Goal: Check status: Check status

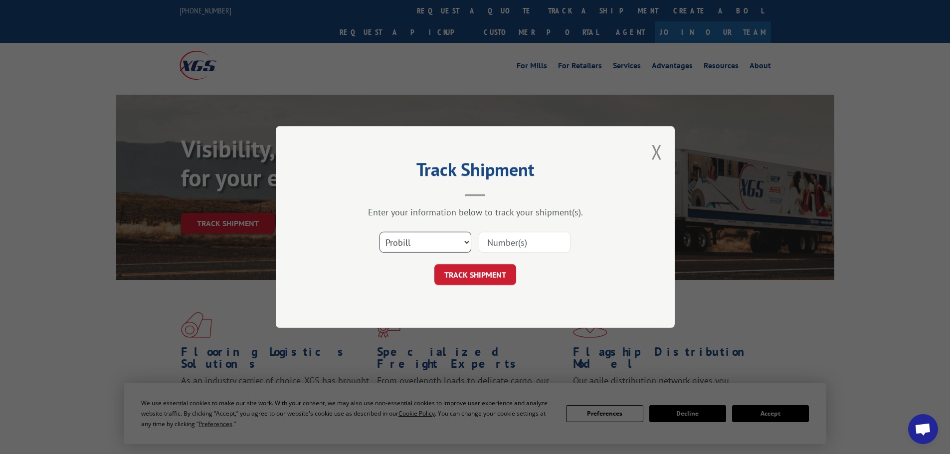
click at [406, 243] on select "Select category... Probill BOL PO" at bounding box center [425, 242] width 92 height 21
select select "bol"
click at [379, 232] on select "Select category... Probill BOL PO" at bounding box center [425, 242] width 92 height 21
click at [507, 241] on input at bounding box center [525, 242] width 92 height 21
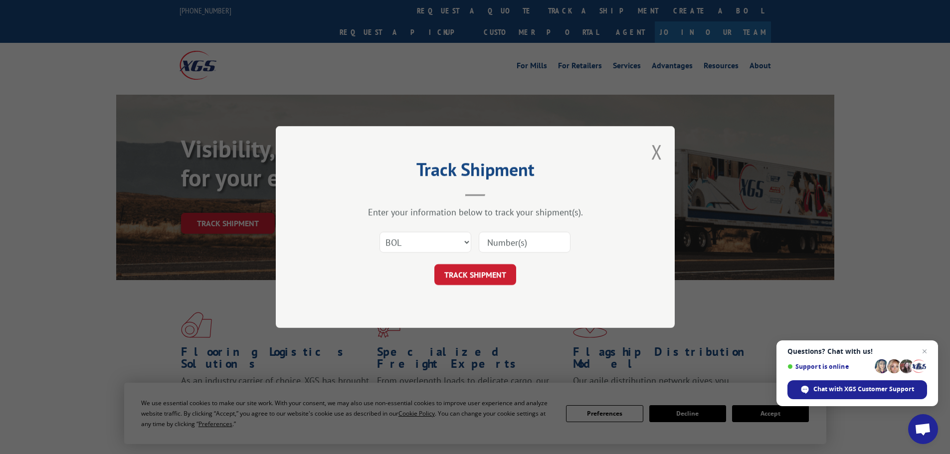
paste input "5499554"
type input "5499554"
click at [461, 278] on button "TRACK SHIPMENT" at bounding box center [475, 274] width 82 height 21
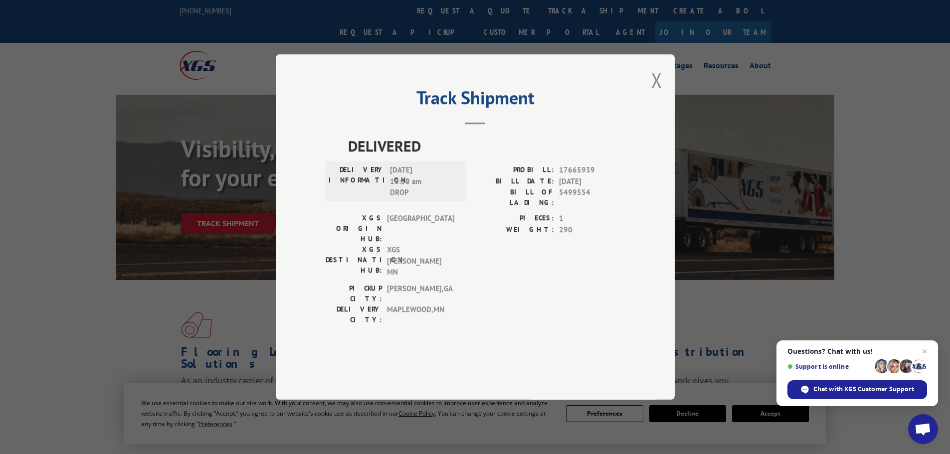
click at [649, 107] on div "Track Shipment DELIVERED DELIVERY INFORMATION: 10/03/2025 10:30 am DROP PROBILL…" at bounding box center [475, 226] width 399 height 345
click at [654, 93] on button "Close modal" at bounding box center [656, 80] width 11 height 26
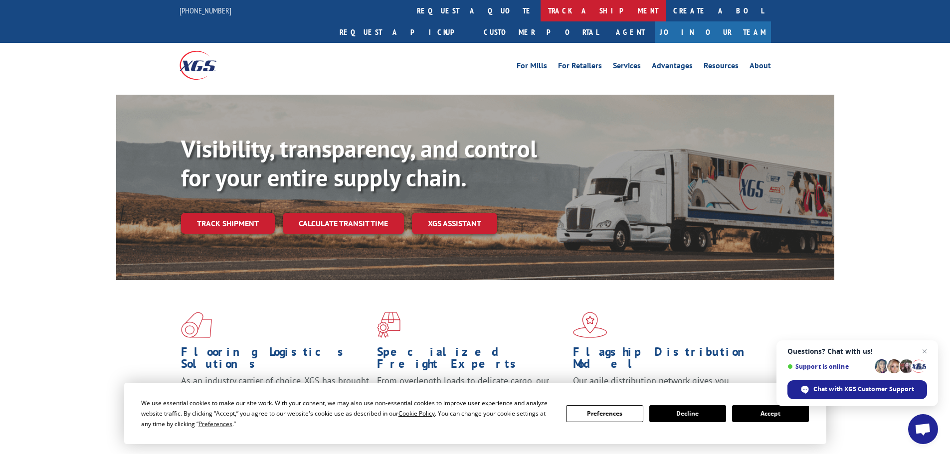
click at [540, 9] on link "track a shipment" at bounding box center [602, 10] width 125 height 21
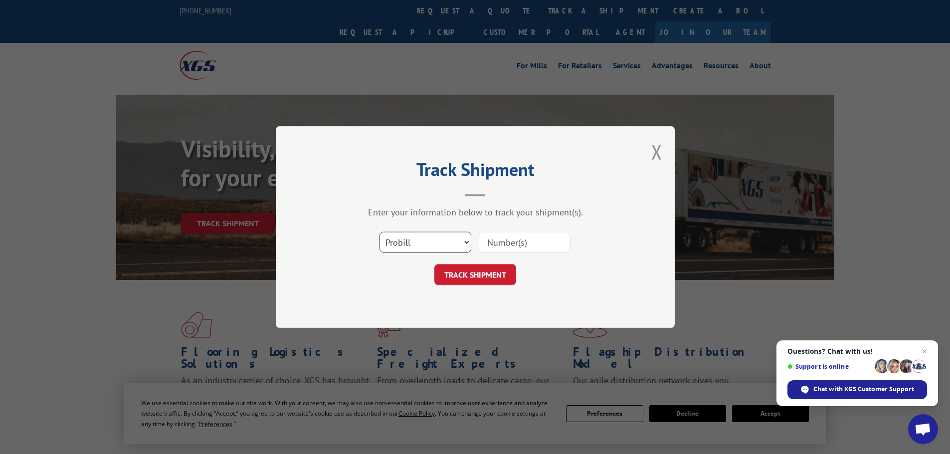
click at [421, 245] on select "Select category... Probill BOL PO" at bounding box center [425, 242] width 92 height 21
click at [379, 232] on select "Select category... Probill BOL PO" at bounding box center [425, 242] width 92 height 21
click at [491, 243] on input at bounding box center [525, 242] width 92 height 21
type input "v"
click at [438, 249] on select "Select category... Probill BOL PO" at bounding box center [425, 242] width 92 height 21
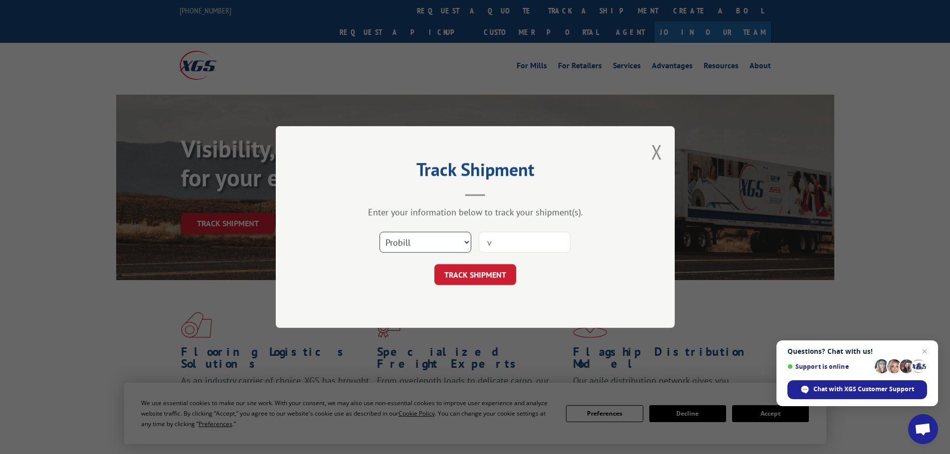
select select "bol"
click at [379, 232] on select "Select category... Probill BOL PO" at bounding box center [425, 242] width 92 height 21
click at [496, 242] on input "v" at bounding box center [525, 242] width 92 height 21
click at [510, 246] on input "v" at bounding box center [525, 242] width 92 height 21
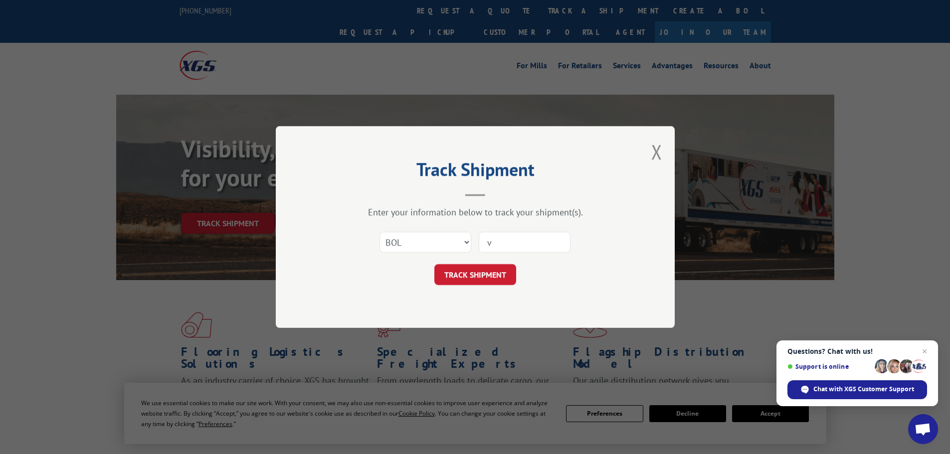
paste input "7046784"
type input "7046784"
click at [490, 272] on button "TRACK SHIPMENT" at bounding box center [475, 274] width 82 height 21
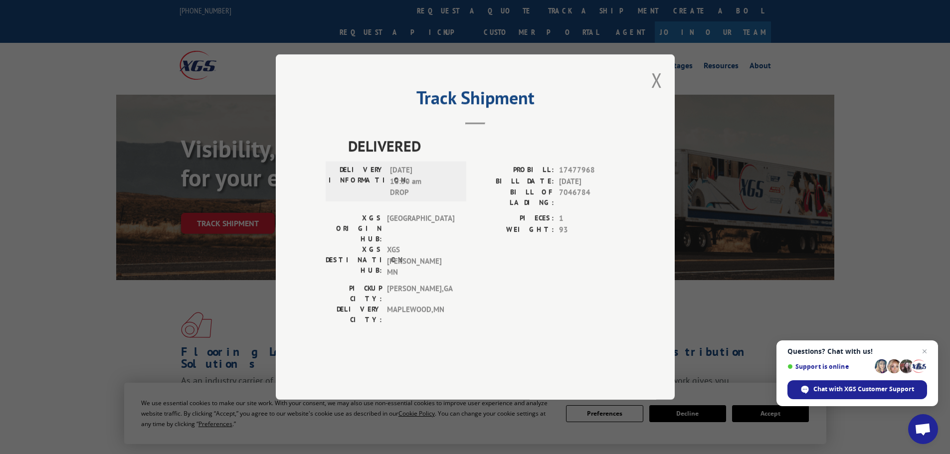
click at [669, 110] on div "Track Shipment DELIVERED DELIVERY INFORMATION: 10/03/2025 10:30 am DROP PROBILL…" at bounding box center [475, 226] width 399 height 345
click at [666, 110] on div "Track Shipment DELIVERED DELIVERY INFORMATION: 10/03/2025 10:30 am DROP PROBILL…" at bounding box center [475, 226] width 399 height 345
click at [453, 14] on div "Track Shipment DELIVERED DELIVERY INFORMATION: 10/03/2025 10:30 am DROP PROBILL…" at bounding box center [475, 227] width 950 height 454
click at [657, 93] on button "Close modal" at bounding box center [656, 80] width 11 height 26
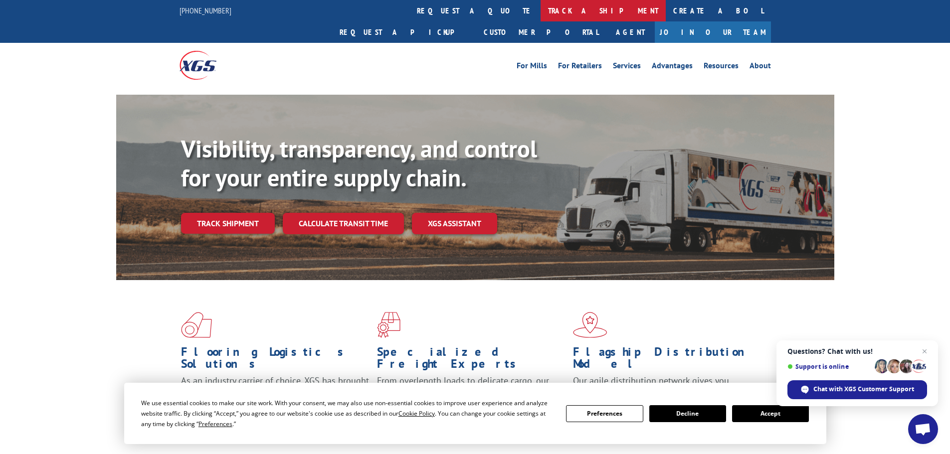
click at [540, 4] on link "track a shipment" at bounding box center [602, 10] width 125 height 21
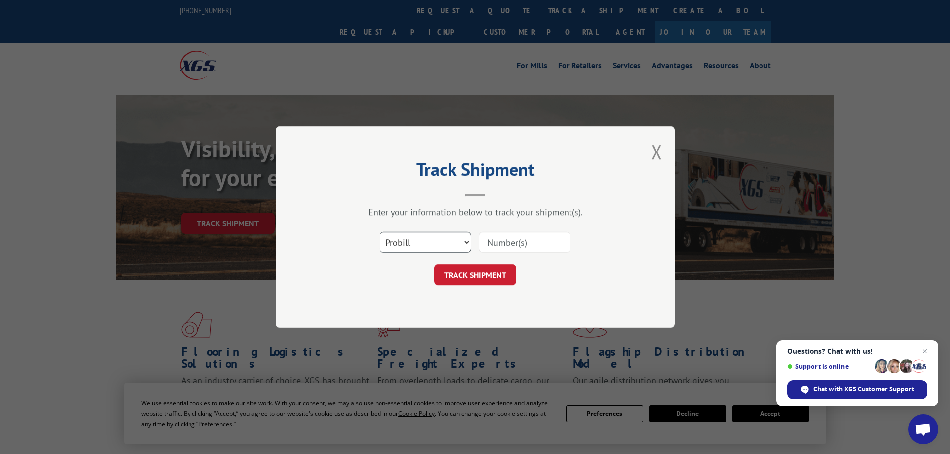
click at [407, 250] on select "Select category... Probill BOL PO" at bounding box center [425, 242] width 92 height 21
select select "bol"
click at [379, 232] on select "Select category... Probill BOL PO" at bounding box center [425, 242] width 92 height 21
click at [497, 246] on input at bounding box center [525, 242] width 92 height 21
paste input "5513466"
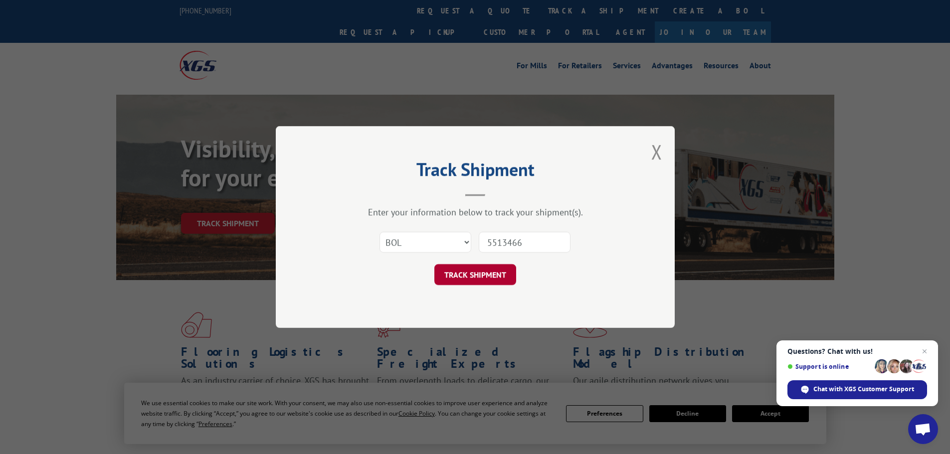
type input "5513466"
click at [482, 281] on button "TRACK SHIPMENT" at bounding box center [475, 274] width 82 height 21
click at [420, 244] on select "Select category... Probill BOL PO" at bounding box center [425, 242] width 92 height 21
select select "bol"
click at [379, 232] on select "Select category... Probill BOL PO" at bounding box center [425, 242] width 92 height 21
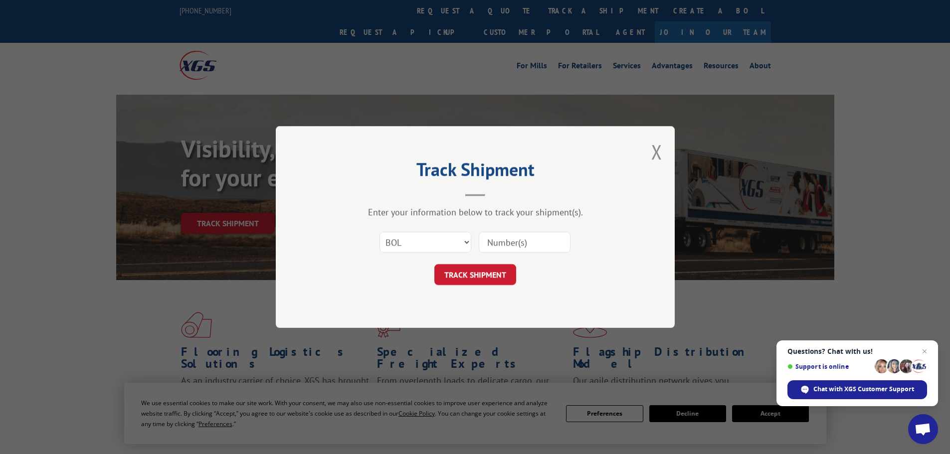
click at [512, 243] on input at bounding box center [525, 242] width 92 height 21
paste input "7047551"
type input "7047551"
click at [463, 282] on button "TRACK SHIPMENT" at bounding box center [475, 274] width 82 height 21
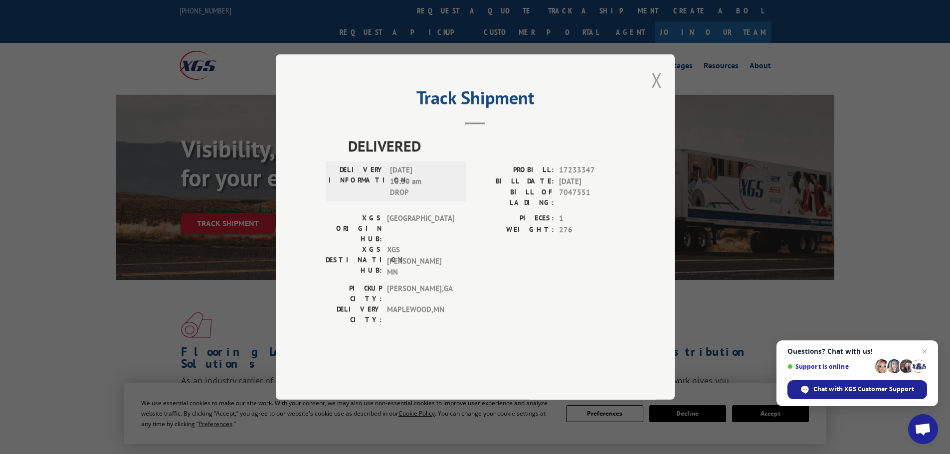
click at [651, 93] on button "Close modal" at bounding box center [656, 80] width 11 height 26
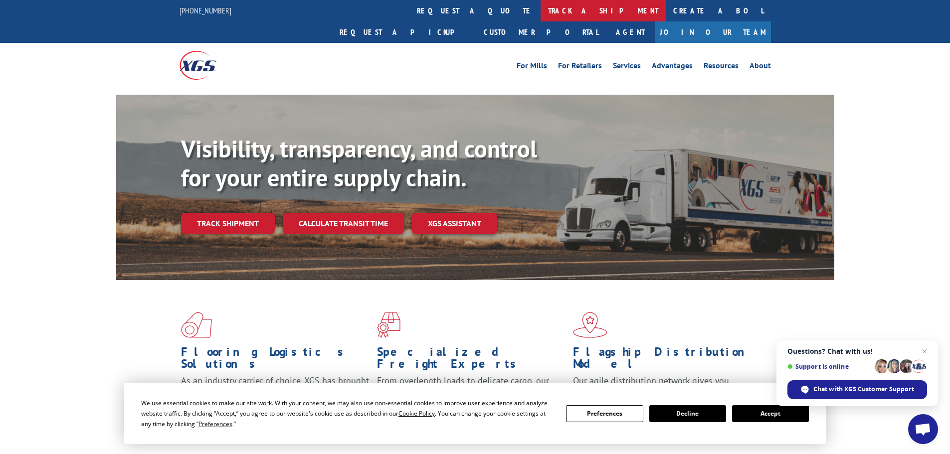
click at [540, 9] on link "track a shipment" at bounding box center [602, 10] width 125 height 21
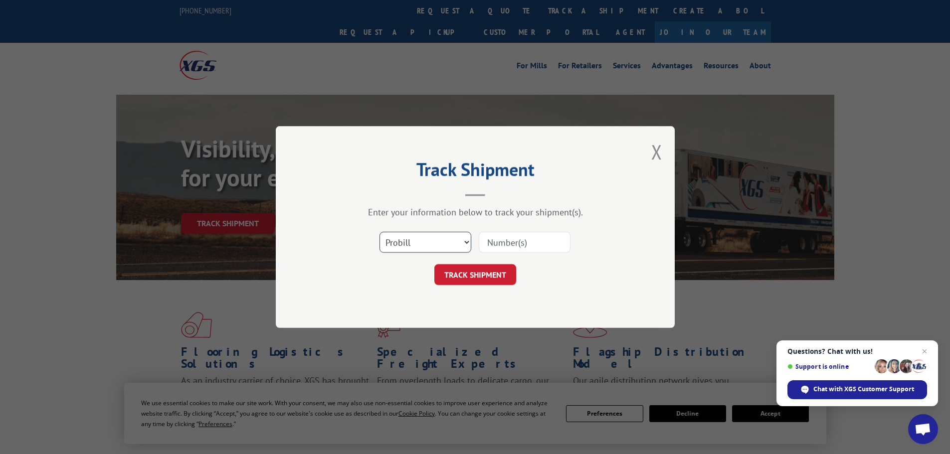
click at [395, 240] on select "Select category... Probill BOL PO" at bounding box center [425, 242] width 92 height 21
select select "bol"
click at [379, 232] on select "Select category... Probill BOL PO" at bounding box center [425, 242] width 92 height 21
click at [511, 229] on div "Select category... Probill BOL PO" at bounding box center [474, 242] width 299 height 33
click at [512, 240] on input at bounding box center [525, 242] width 92 height 21
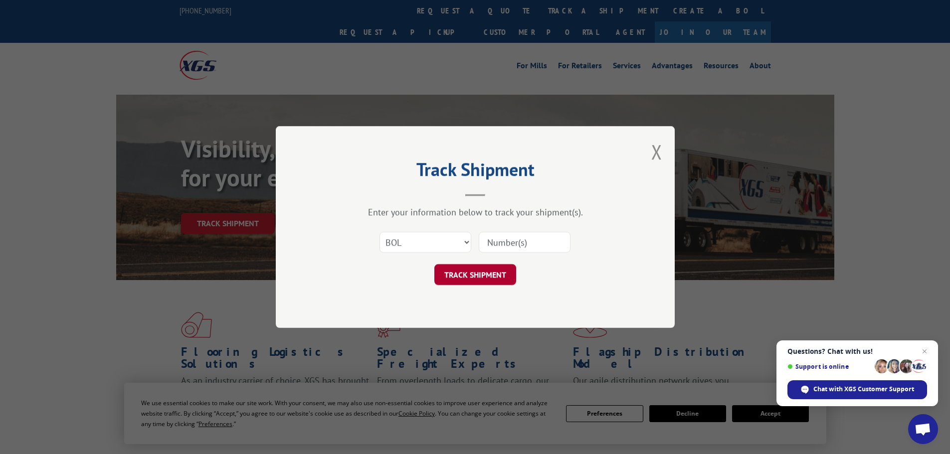
paste input "7058076"
type input "7058076"
click at [487, 275] on button "TRACK SHIPMENT" at bounding box center [475, 274] width 82 height 21
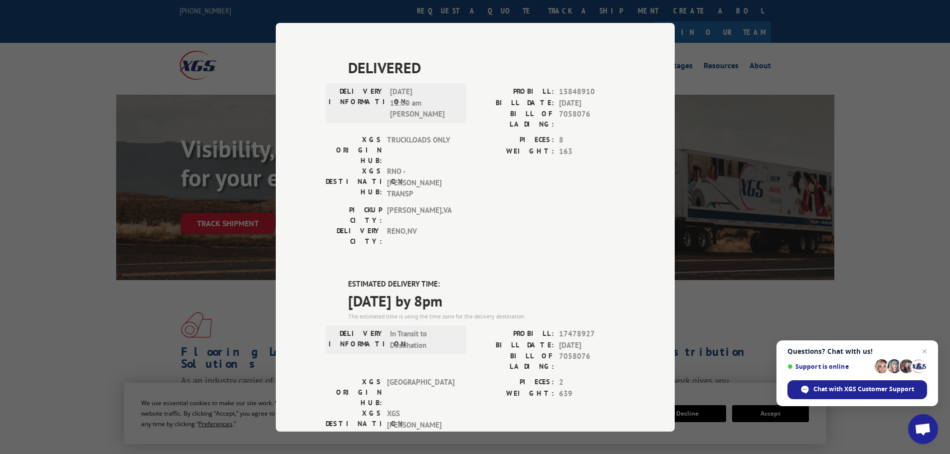
scroll to position [367, 0]
